Goal: Information Seeking & Learning: Learn about a topic

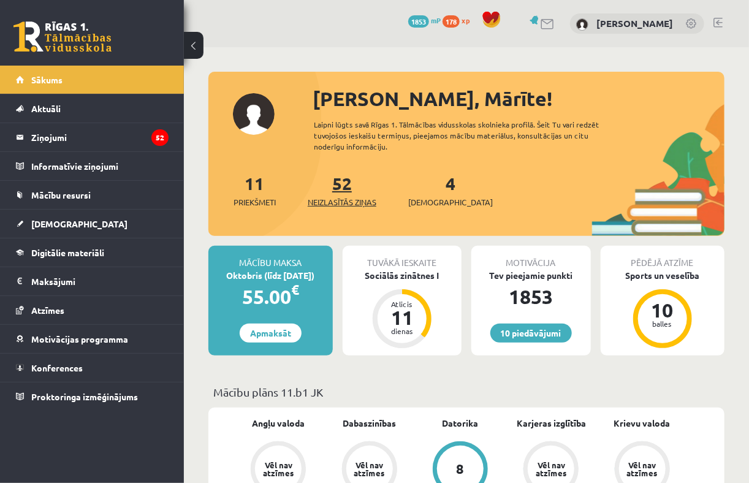
click at [343, 187] on link "52 Neizlasītās ziņas" at bounding box center [342, 190] width 69 height 36
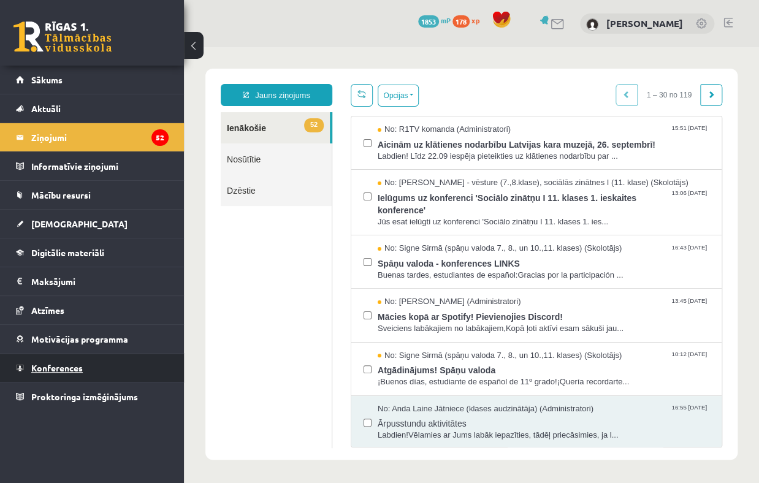
click at [59, 369] on span "Konferences" at bounding box center [56, 367] width 51 height 11
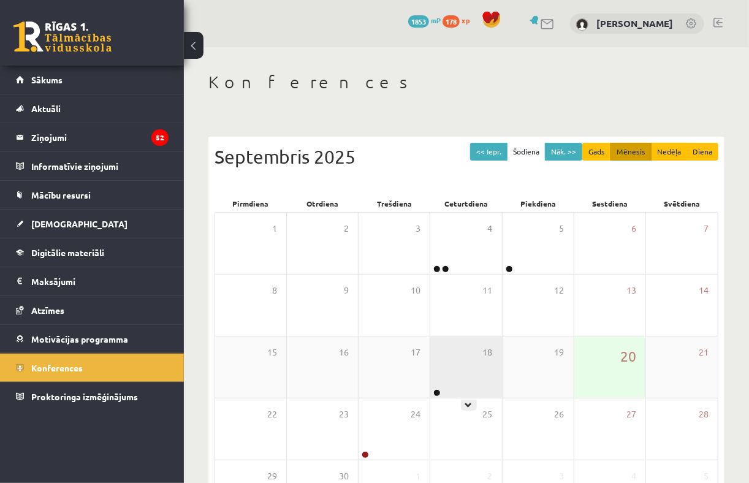
click at [471, 365] on div "18" at bounding box center [465, 367] width 71 height 61
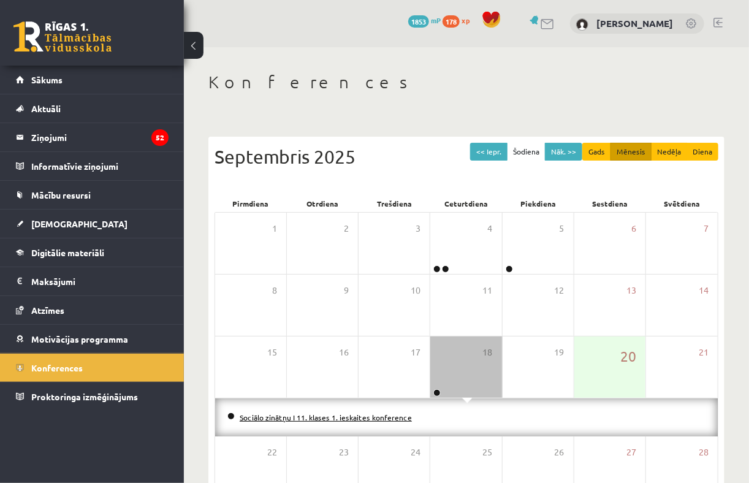
click at [395, 415] on link "Sociālo zinātņu I 11. klases 1. ieskaites konference" at bounding box center [326, 418] width 172 height 10
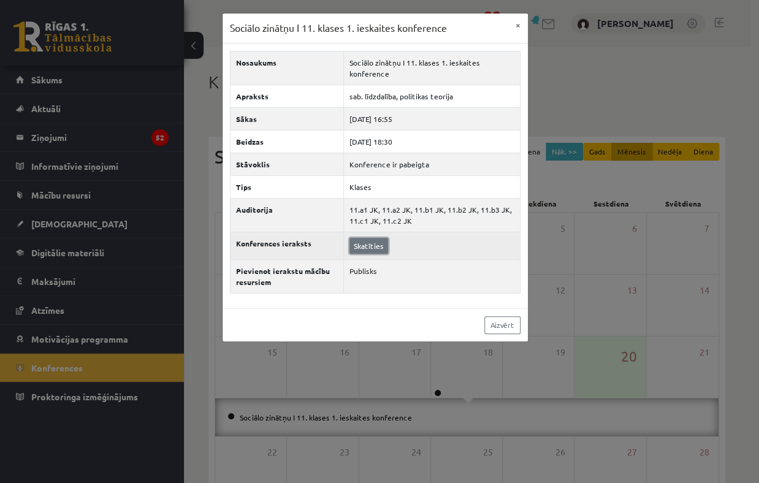
click at [373, 247] on link "Skatīties" at bounding box center [368, 246] width 39 height 16
